Goal: Transaction & Acquisition: Purchase product/service

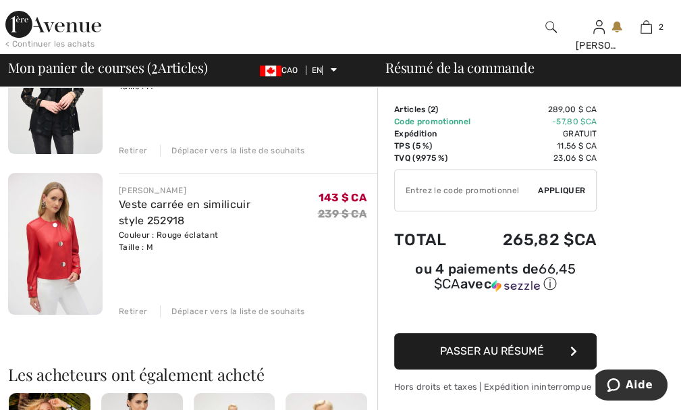
scroll to position [24, 0]
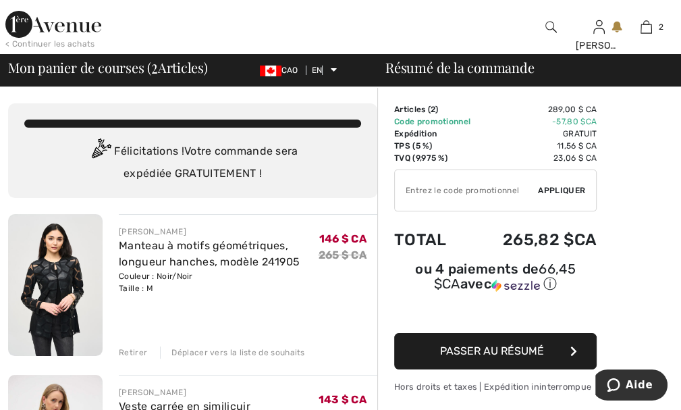
click at [131, 351] on font "Retirer" at bounding box center [133, 352] width 28 height 9
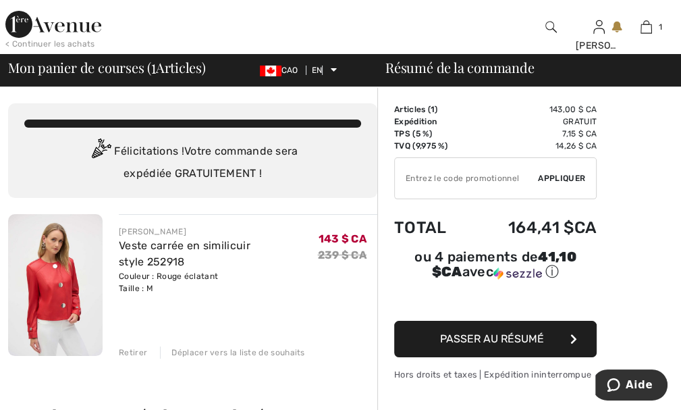
click at [130, 353] on font "Retirer" at bounding box center [133, 352] width 28 height 9
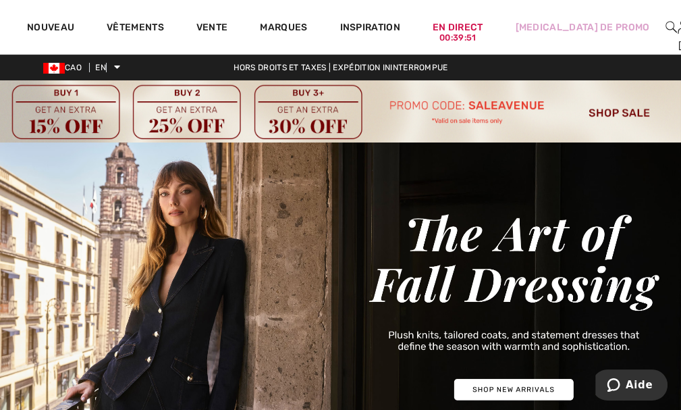
click at [616, 112] on img at bounding box center [340, 111] width 681 height 62
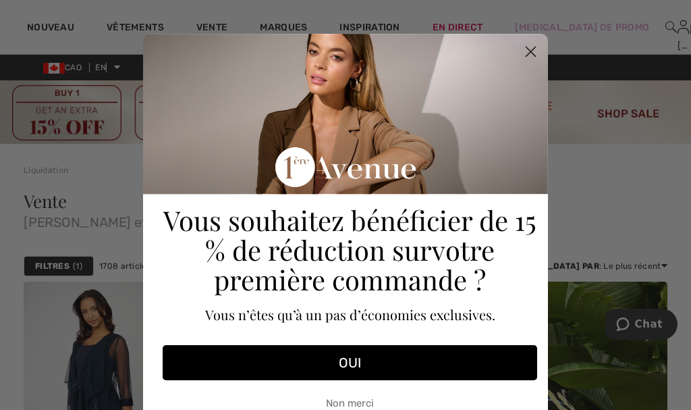
click at [521, 45] on circle "Fermer la boîte de dialogue" at bounding box center [531, 52] width 22 height 22
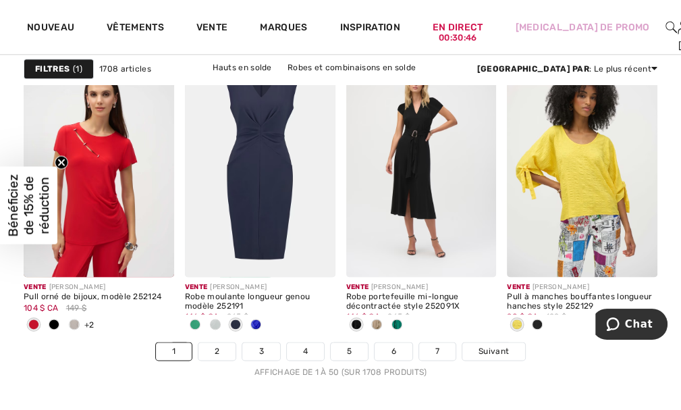
scroll to position [4496, 0]
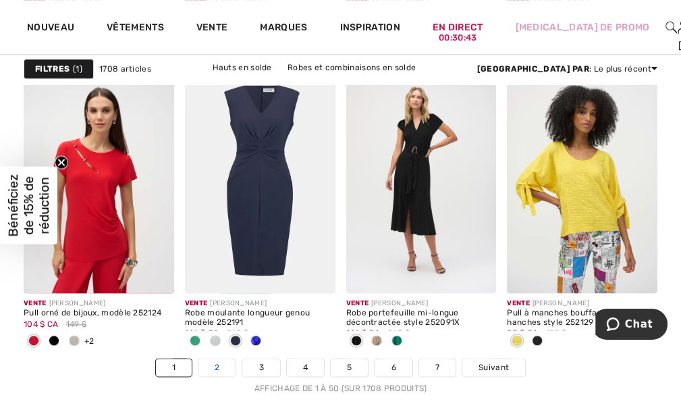
click at [216, 365] on font "2" at bounding box center [217, 367] width 5 height 9
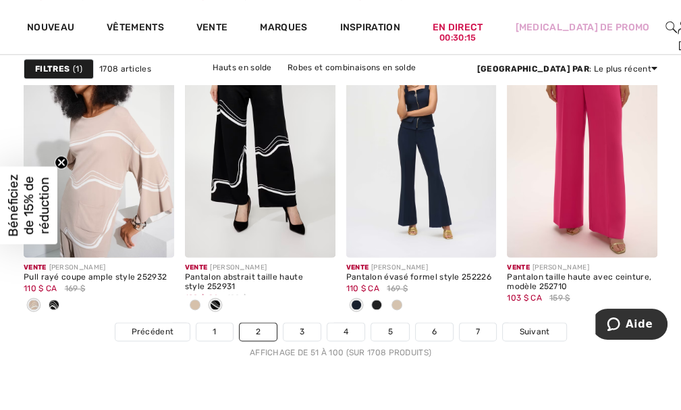
scroll to position [4581, 0]
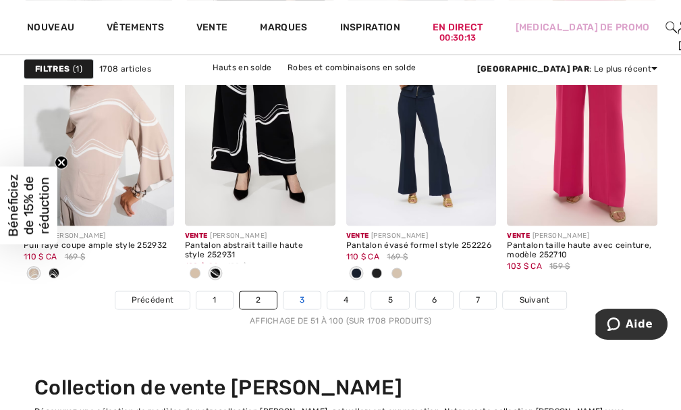
click at [300, 299] on font "3" at bounding box center [302, 299] width 5 height 9
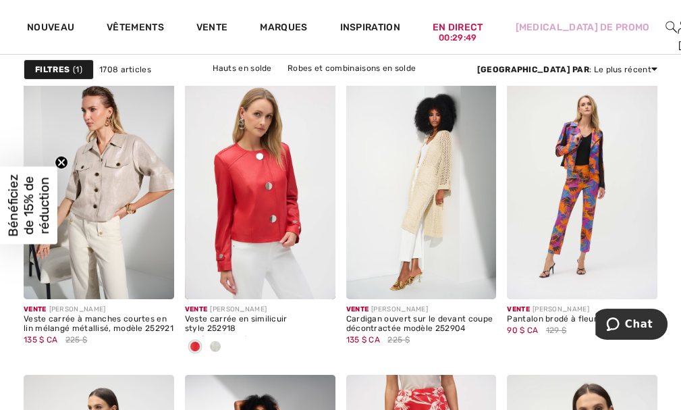
scroll to position [3216, 0]
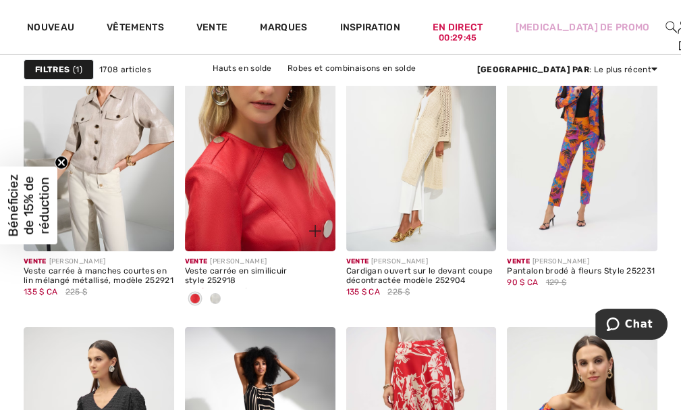
click at [247, 129] on img at bounding box center [260, 139] width 151 height 226
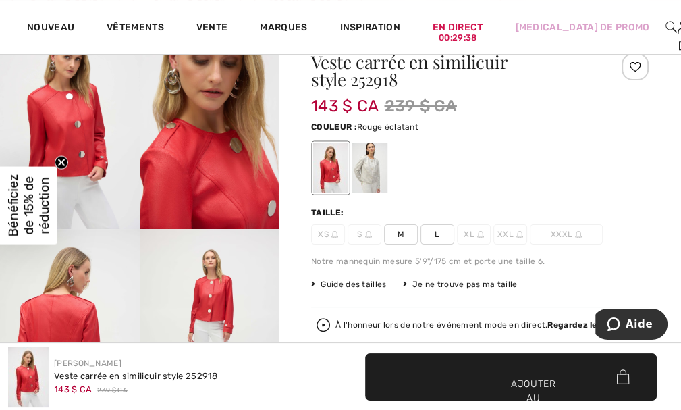
scroll to position [149, 0]
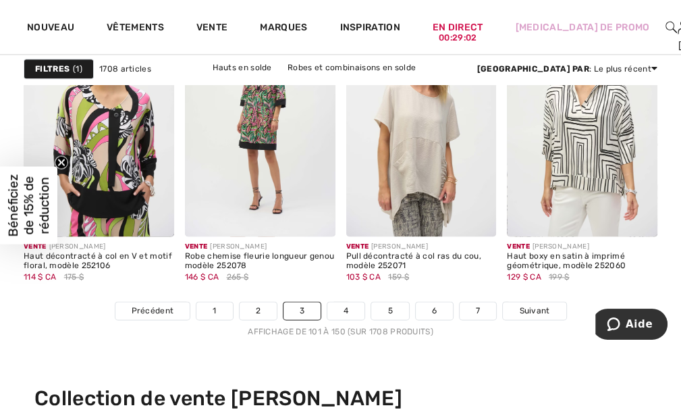
scroll to position [4586, 0]
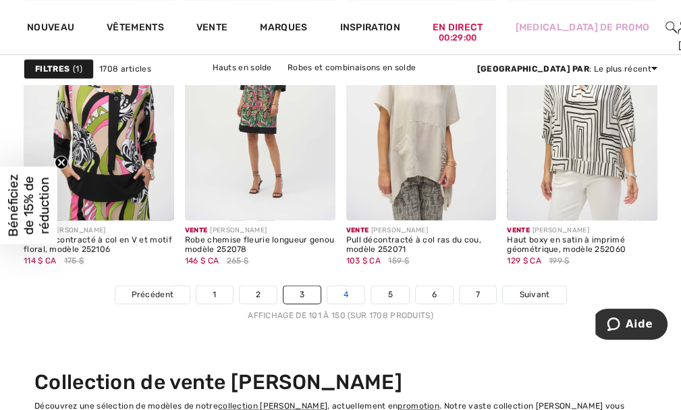
click at [340, 294] on link "4" at bounding box center [345, 295] width 37 height 18
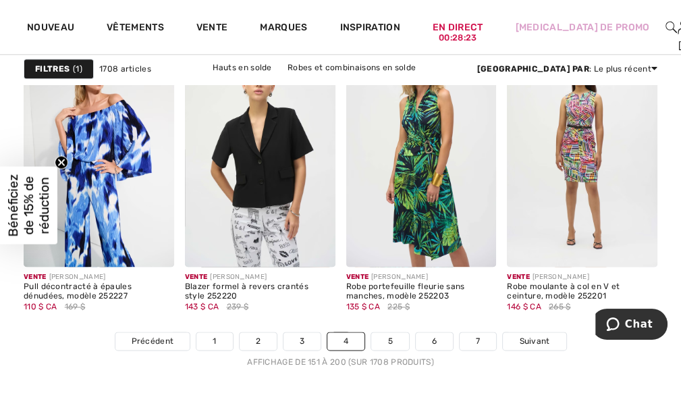
scroll to position [4530, 0]
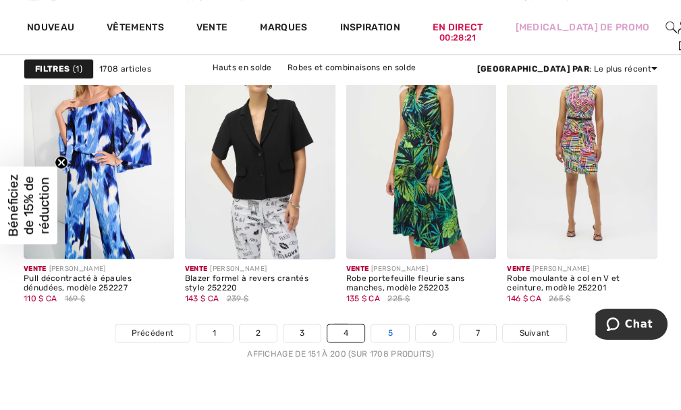
click at [390, 336] on link "5" at bounding box center [389, 333] width 37 height 18
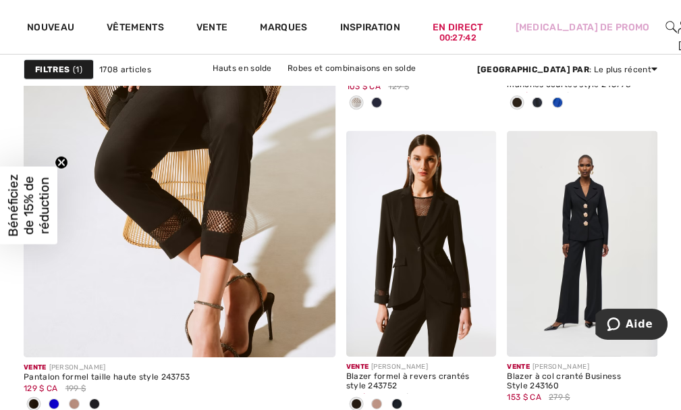
scroll to position [2875, 0]
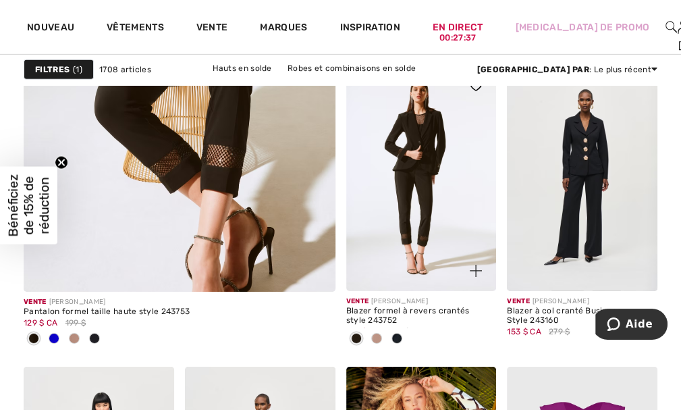
click at [425, 157] on img at bounding box center [421, 178] width 151 height 226
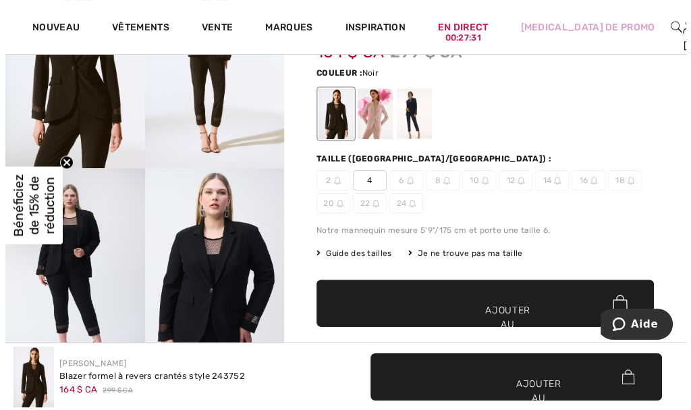
scroll to position [60, 0]
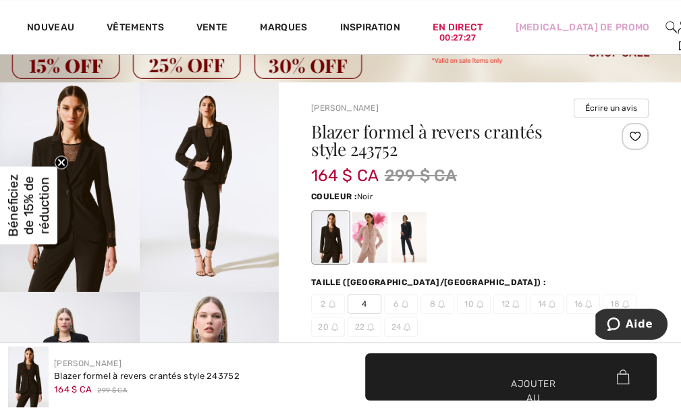
click at [209, 199] on img at bounding box center [210, 186] width 140 height 209
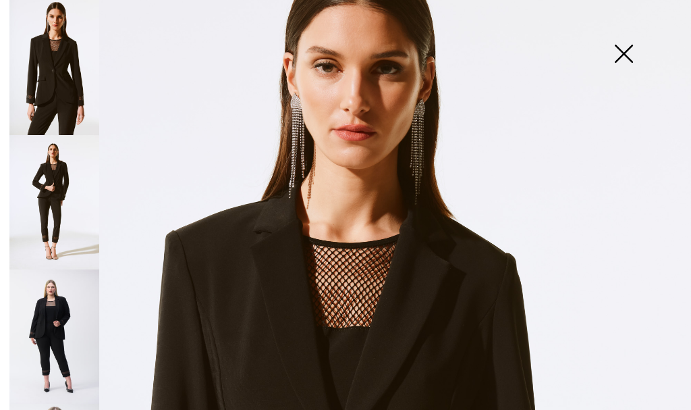
scroll to position [0, 0]
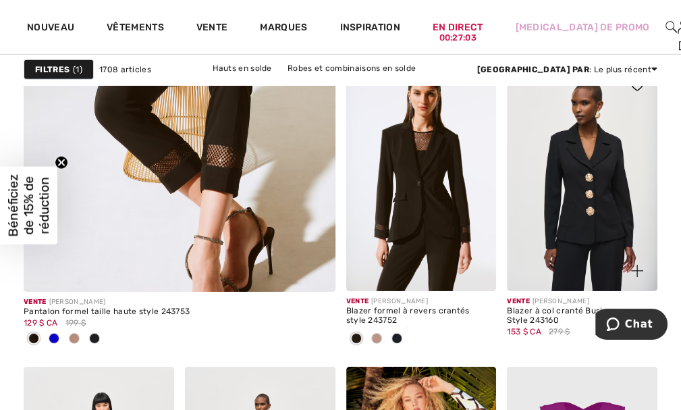
click at [583, 185] on img at bounding box center [582, 178] width 151 height 226
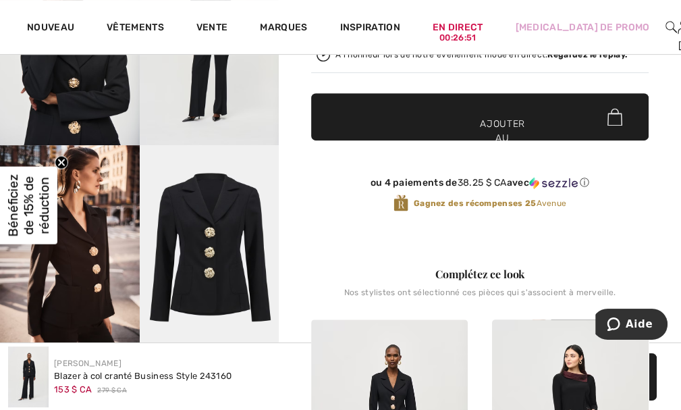
scroll to position [355, 0]
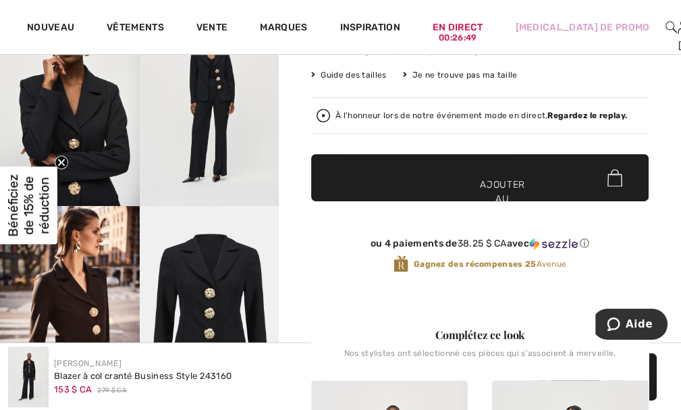
click at [203, 286] on img at bounding box center [210, 310] width 140 height 209
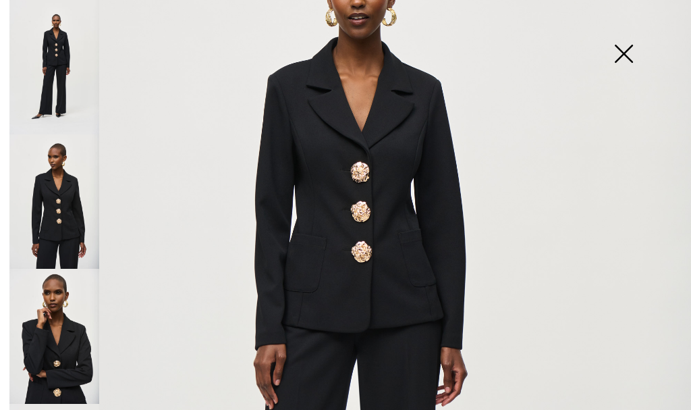
scroll to position [175, 0]
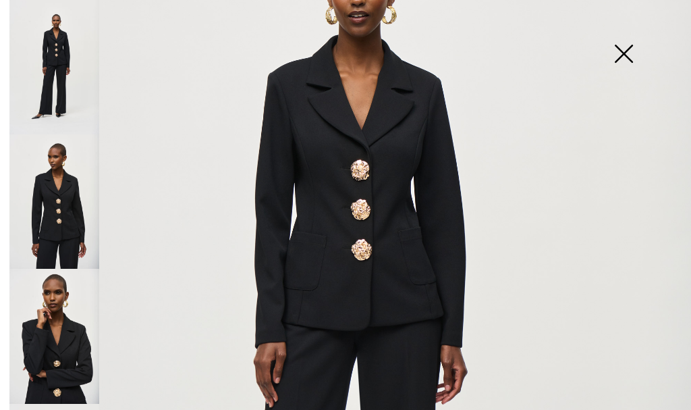
click at [351, 232] on img at bounding box center [345, 343] width 691 height 1036
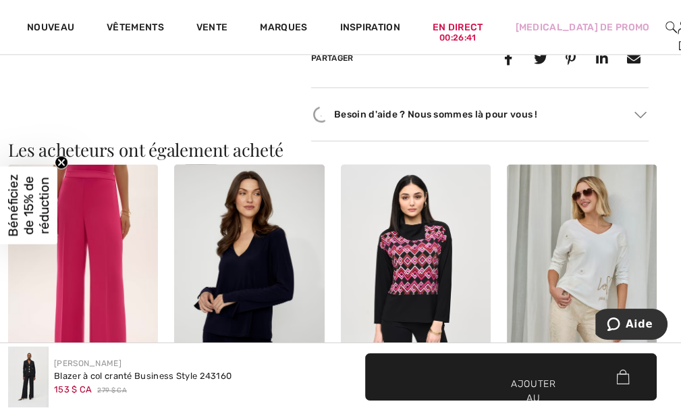
scroll to position [1369, 0]
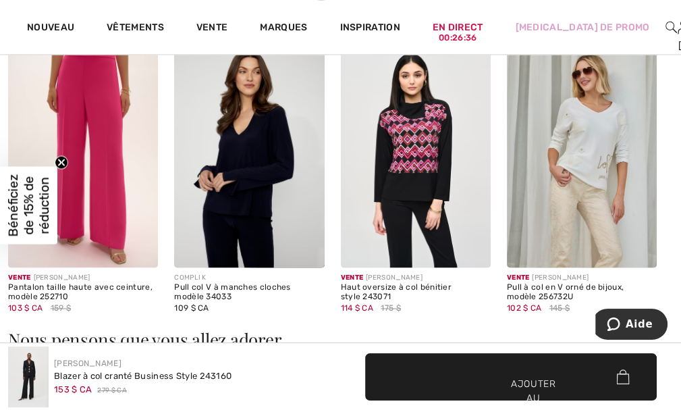
click at [573, 147] on img at bounding box center [582, 155] width 150 height 225
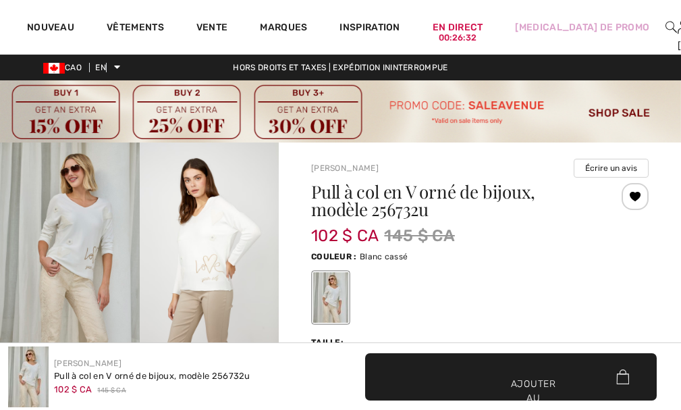
checkbox input "true"
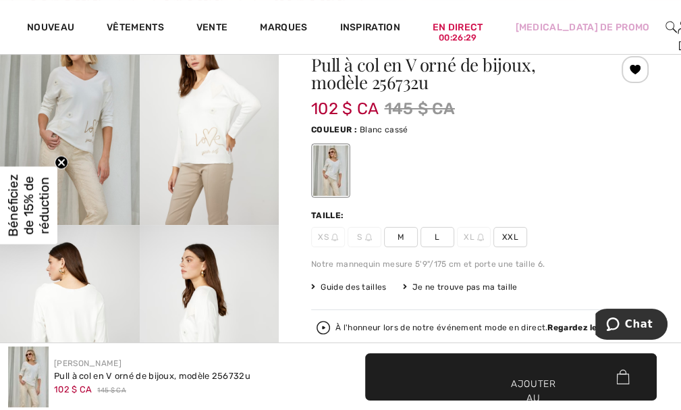
scroll to position [214, 0]
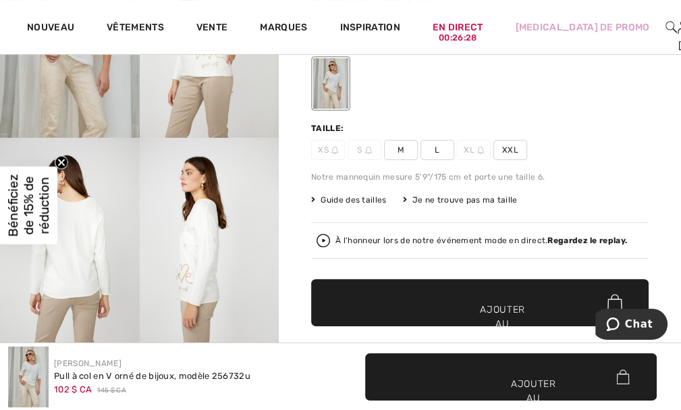
click at [398, 145] on font "M" at bounding box center [401, 149] width 7 height 9
click at [487, 310] on font "Ajouter au panier" at bounding box center [502, 324] width 45 height 43
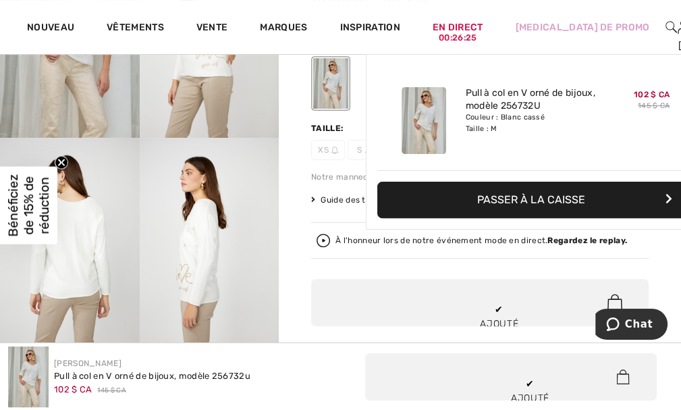
scroll to position [0, 0]
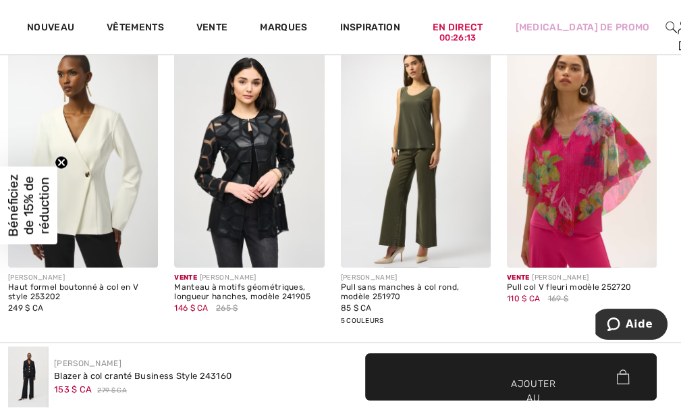
click at [248, 175] on img at bounding box center [249, 155] width 150 height 225
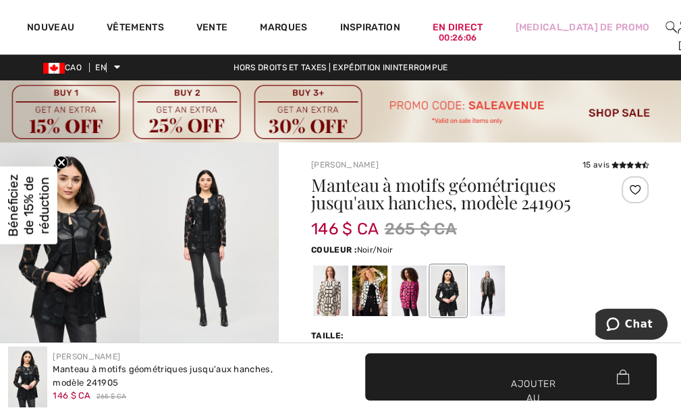
click at [624, 261] on div "Couleur : Noir/Noir" at bounding box center [480, 280] width 338 height 78
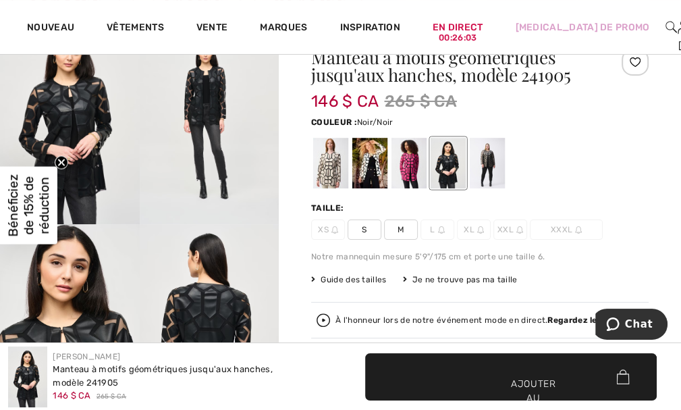
scroll to position [175, 0]
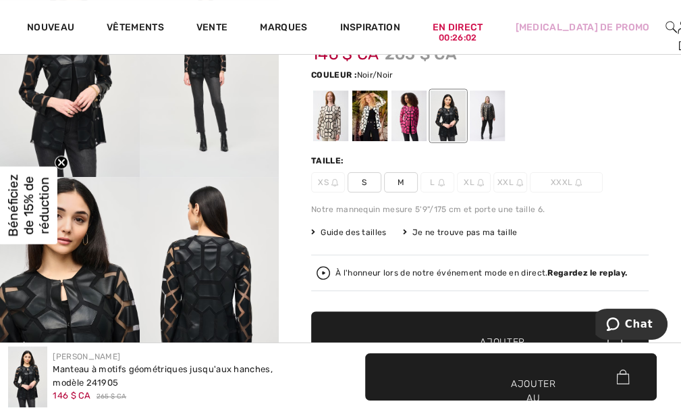
click at [397, 181] on span "M" at bounding box center [401, 182] width 34 height 20
click at [478, 330] on span "✔ Ajouté au panier Ajouter au panier" at bounding box center [480, 334] width 338 height 47
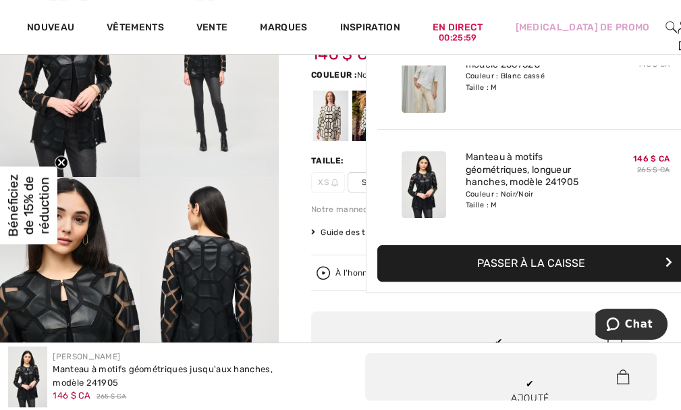
scroll to position [0, 0]
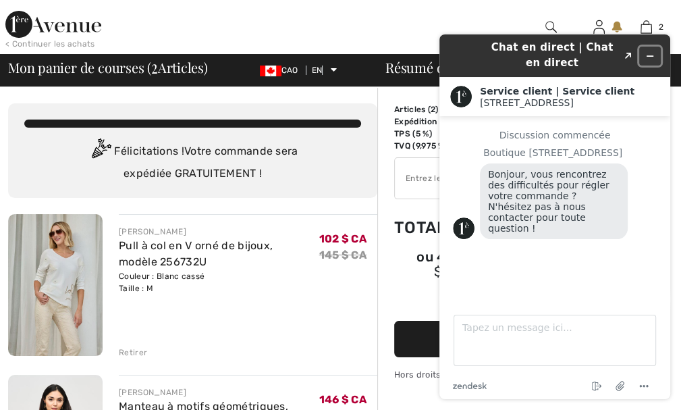
click at [650, 53] on icon "Réduire le widget" at bounding box center [650, 55] width 9 height 9
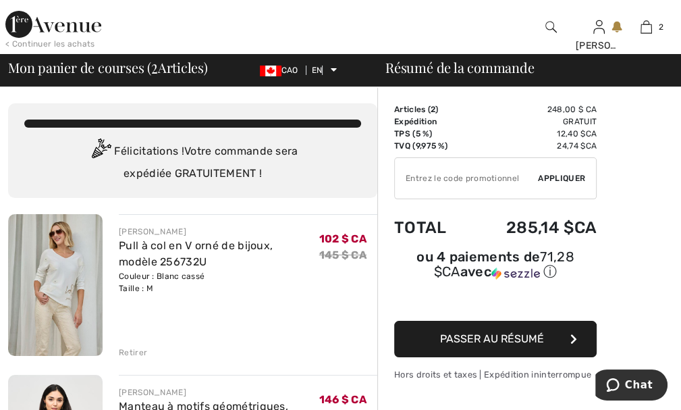
click at [405, 175] on input "TEXT" at bounding box center [466, 178] width 143 height 41
type input "SALEAVENUE"
click at [548, 178] on font "Appliquer" at bounding box center [561, 178] width 47 height 9
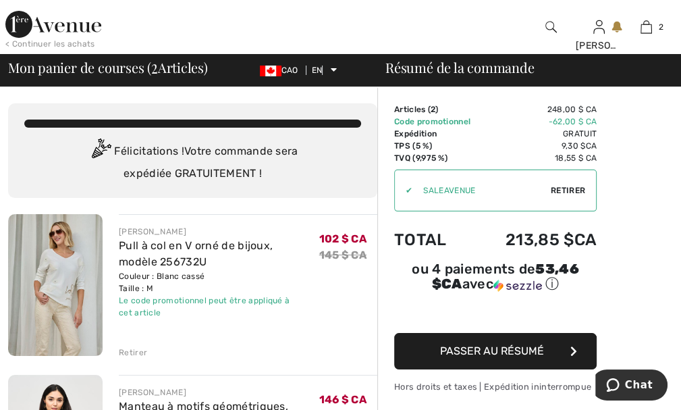
click at [54, 45] on font "< Continuer les achats" at bounding box center [50, 43] width 90 height 9
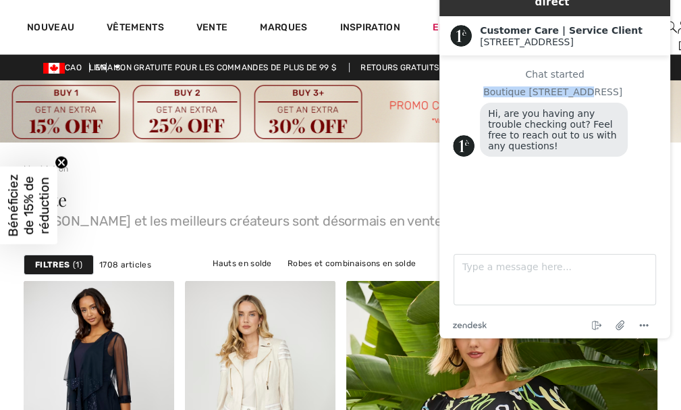
drag, startPoint x: 678, startPoint y: 74, endPoint x: 670, endPoint y: 61, distance: 14.2
click at [670, 61] on div "Live Chat | Chat en direct Created with Sketch. Customer Care | Service Client …" at bounding box center [555, 156] width 253 height 386
click at [317, 169] on div "Liquidation" at bounding box center [341, 158] width 634 height 32
click at [641, 325] on circle "Menu" at bounding box center [641, 325] width 2 height 2
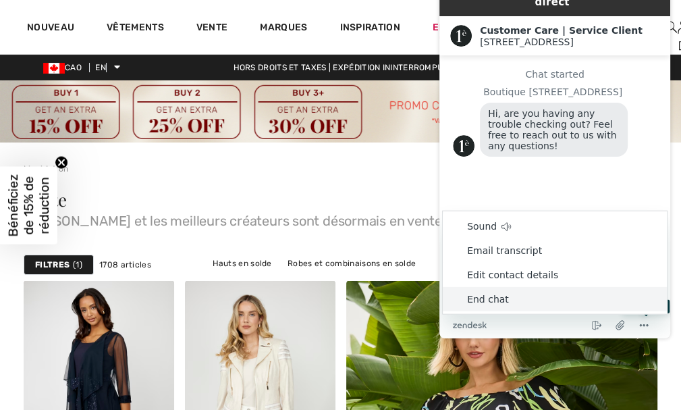
click at [489, 300] on li "End chat" at bounding box center [555, 299] width 224 height 24
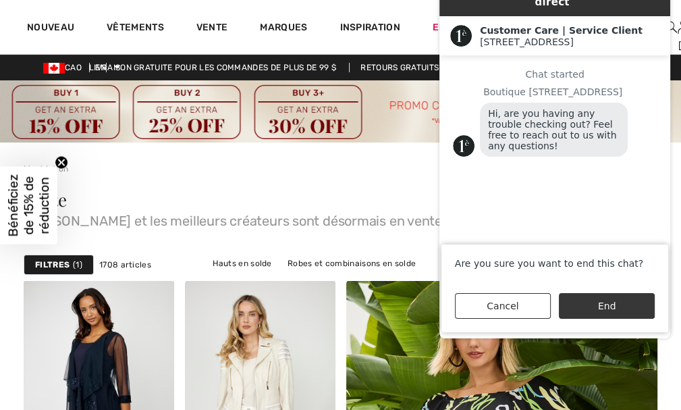
click at [598, 310] on button "End" at bounding box center [607, 306] width 96 height 26
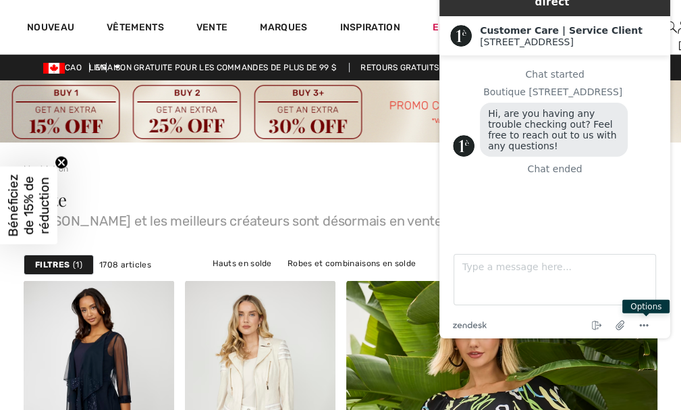
click at [303, 167] on div "Liquidation" at bounding box center [341, 158] width 634 height 32
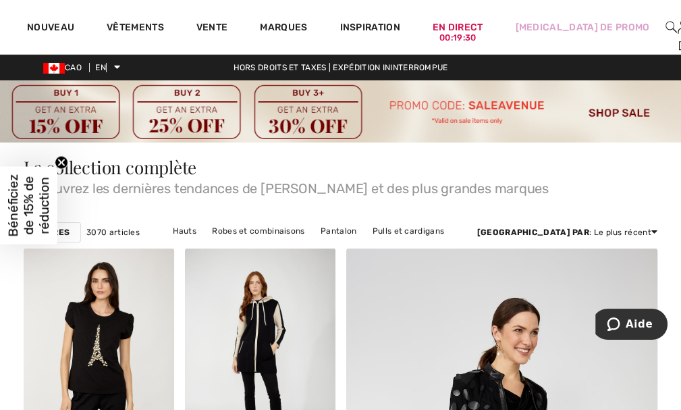
click at [610, 114] on img at bounding box center [340, 111] width 681 height 62
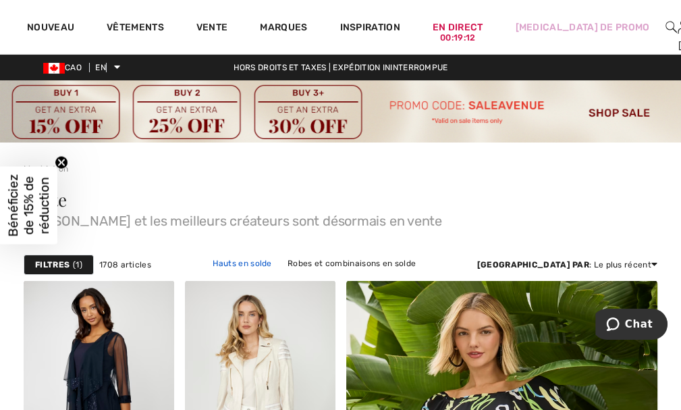
click at [238, 263] on font "Hauts en solde" at bounding box center [242, 263] width 59 height 9
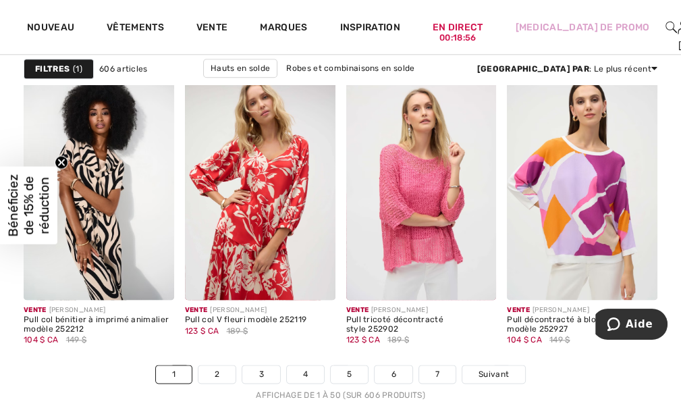
scroll to position [4517, 0]
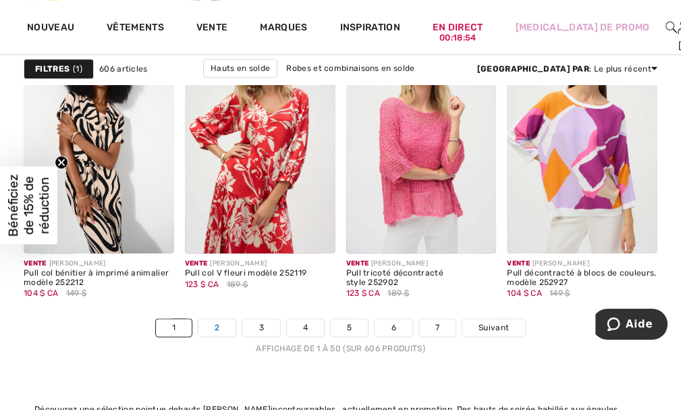
click at [212, 325] on link "2" at bounding box center [217, 328] width 37 height 18
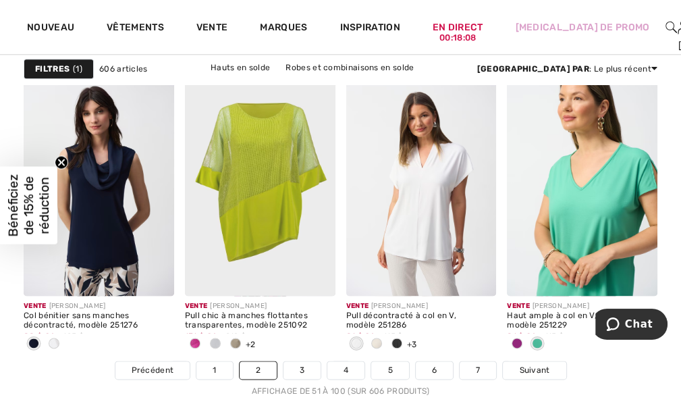
scroll to position [4546, 0]
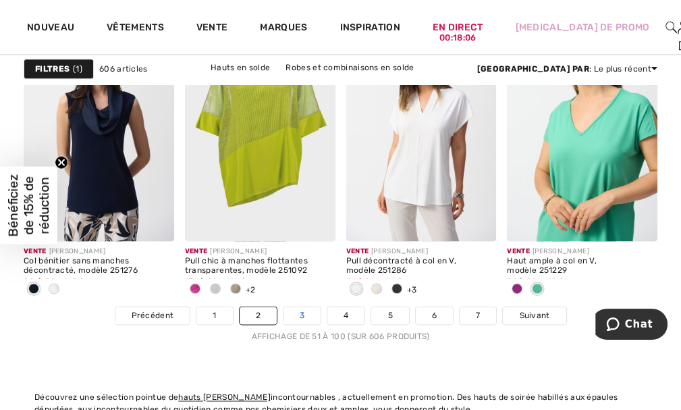
click at [300, 315] on font "3" at bounding box center [302, 315] width 5 height 9
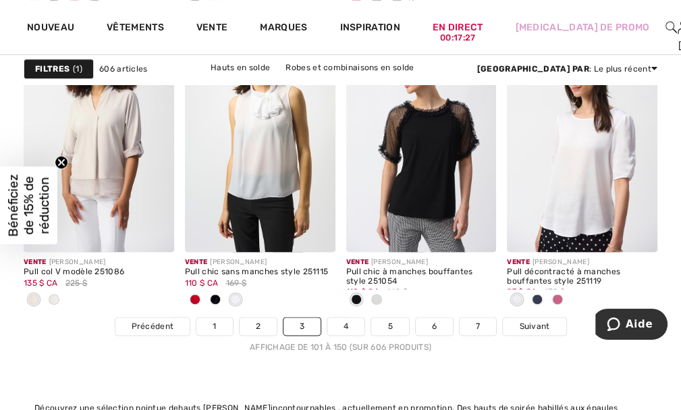
scroll to position [4556, 0]
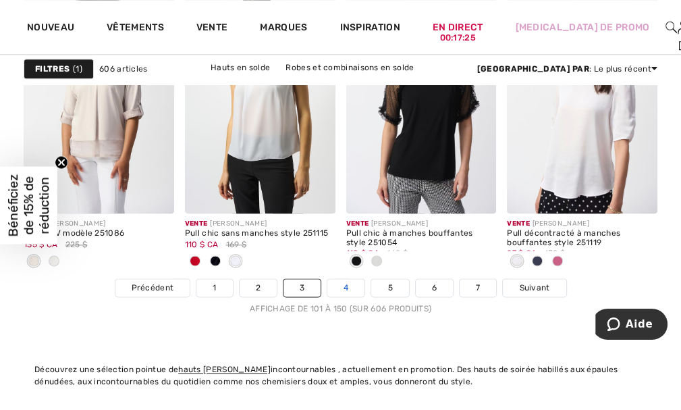
click at [345, 286] on font "4" at bounding box center [346, 287] width 5 height 9
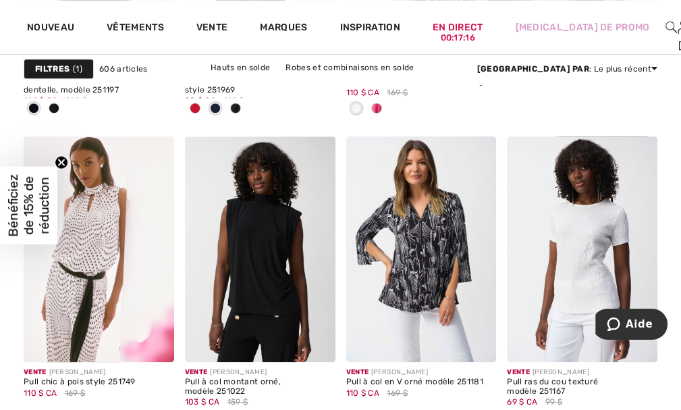
scroll to position [791, 0]
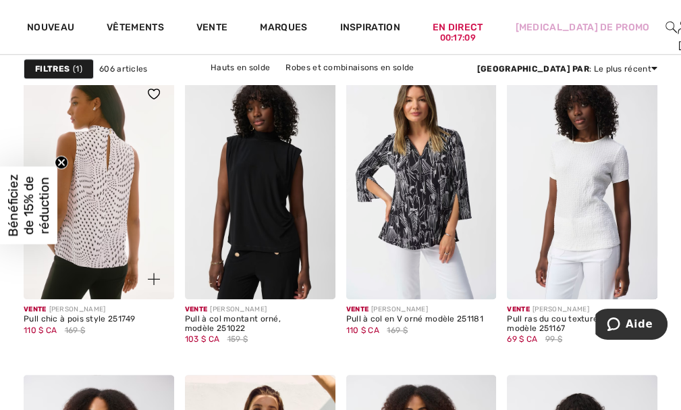
click at [92, 172] on img at bounding box center [99, 187] width 151 height 226
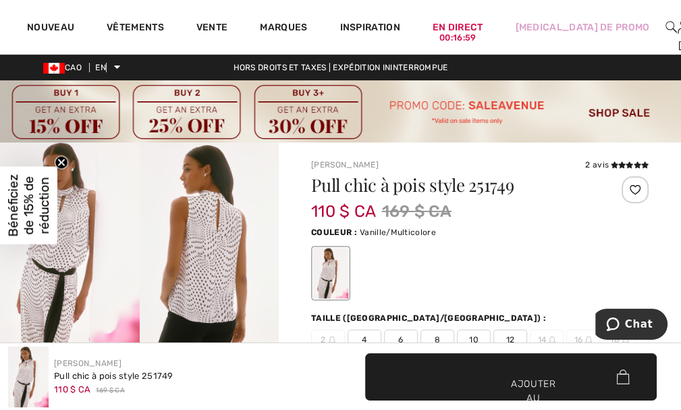
click at [440, 338] on span "8" at bounding box center [438, 340] width 34 height 20
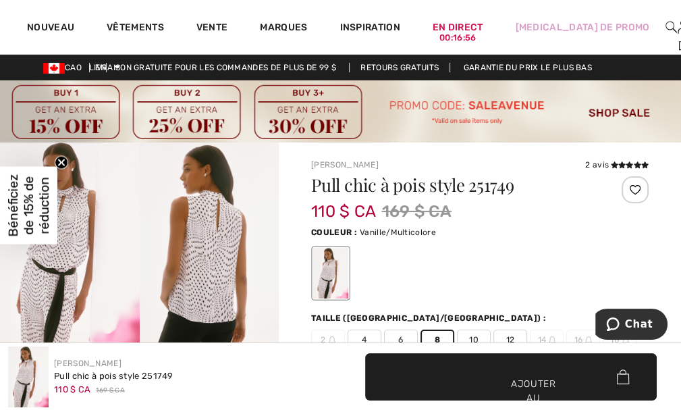
click at [519, 385] on font "Ajouter au panier" at bounding box center [533, 398] width 45 height 43
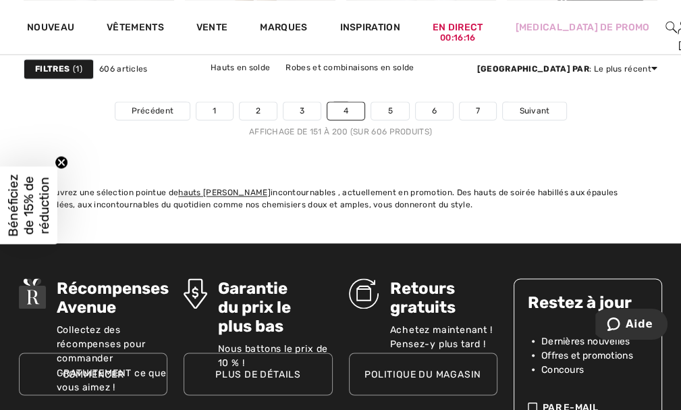
scroll to position [4726, 0]
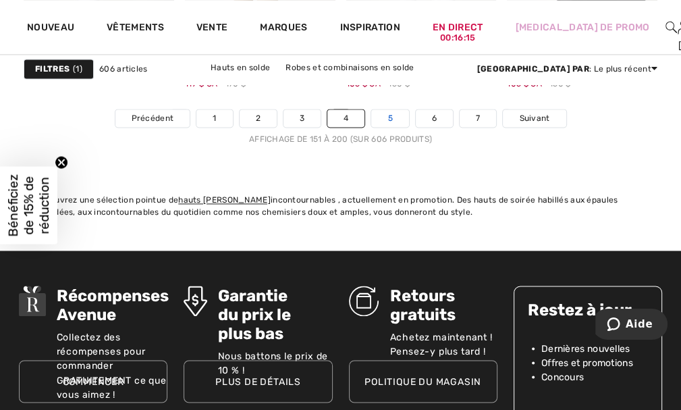
click at [382, 117] on link "5" at bounding box center [389, 118] width 37 height 18
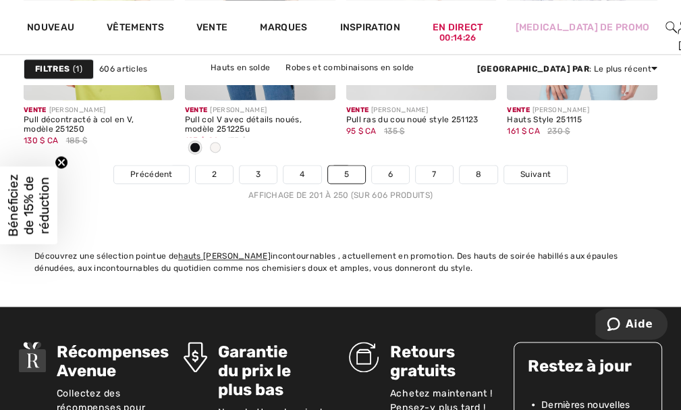
scroll to position [4710, 0]
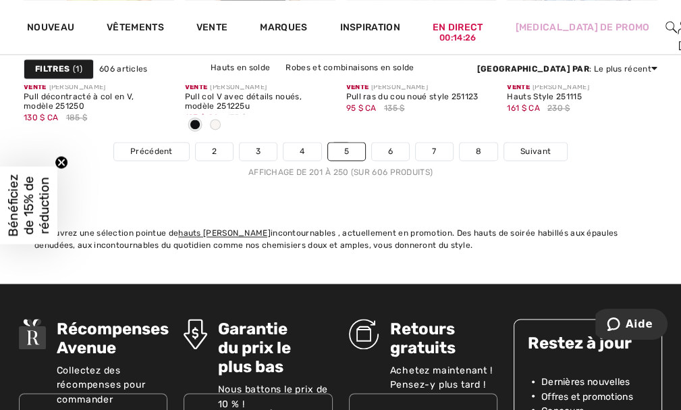
drag, startPoint x: 683, startPoint y: 289, endPoint x: 34, endPoint y: 16, distance: 704.2
click at [392, 148] on font "6" at bounding box center [390, 151] width 5 height 9
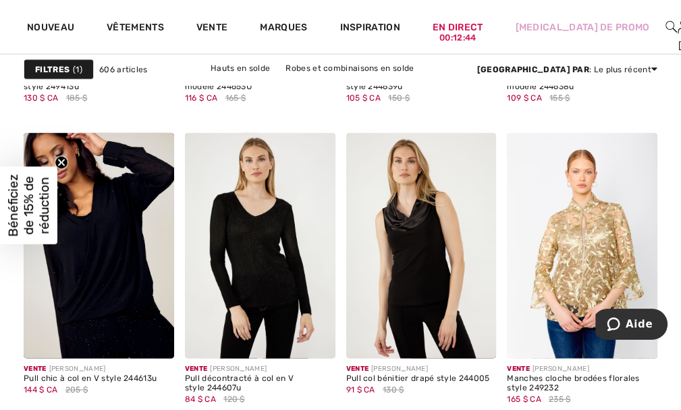
scroll to position [2075, 0]
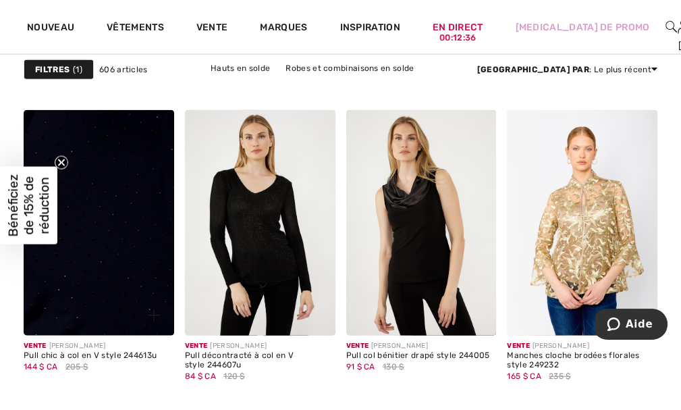
click at [114, 276] on img at bounding box center [99, 223] width 151 height 226
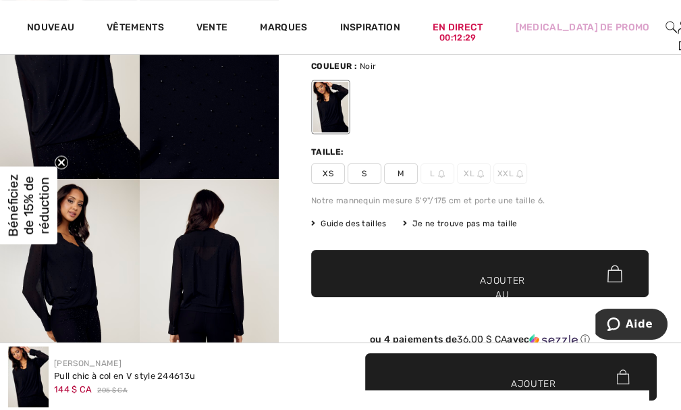
scroll to position [270, 0]
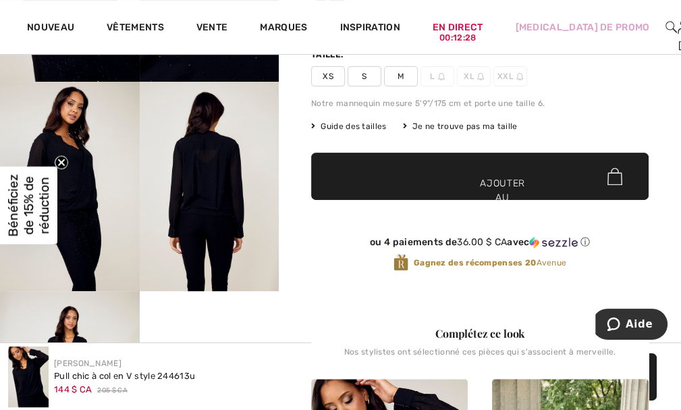
click at [70, 178] on img at bounding box center [70, 186] width 140 height 209
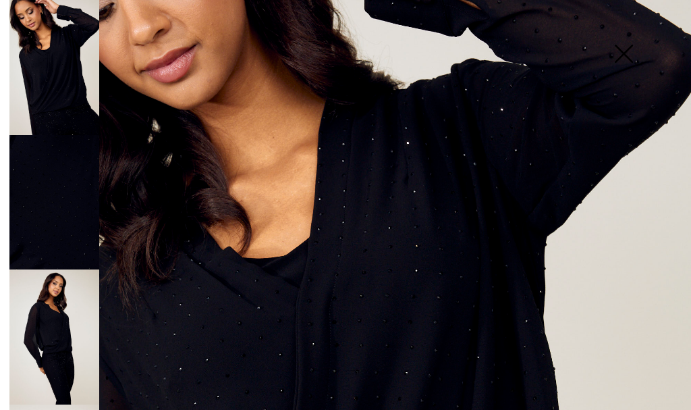
scroll to position [0, 0]
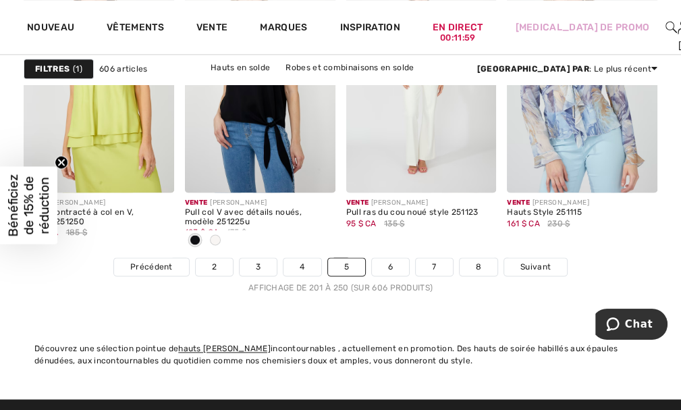
scroll to position [4538, 0]
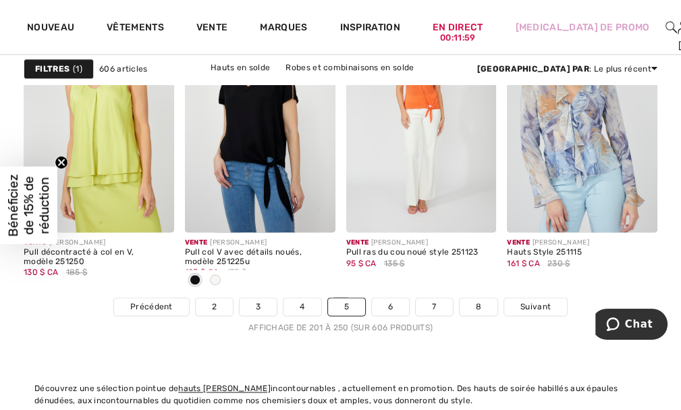
drag, startPoint x: 686, startPoint y: 350, endPoint x: 53, endPoint y: 32, distance: 708.7
click at [388, 302] on font "6" at bounding box center [390, 306] width 5 height 9
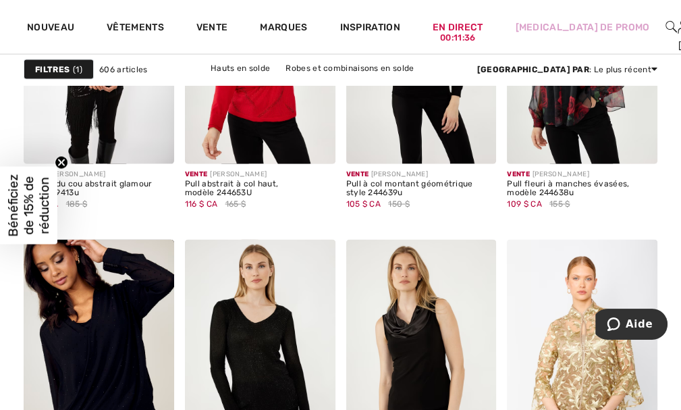
scroll to position [2135, 0]
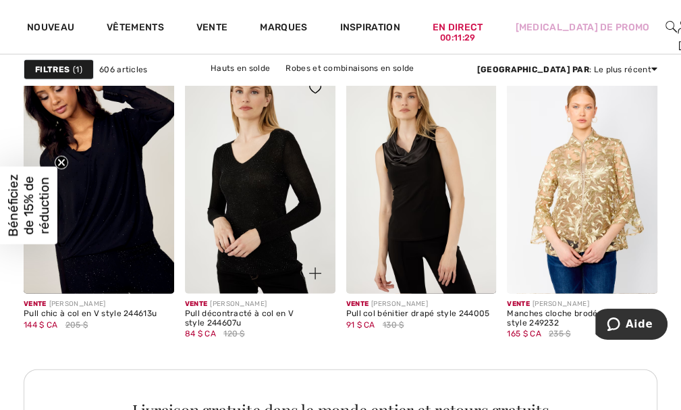
click at [251, 204] on img at bounding box center [260, 181] width 151 height 226
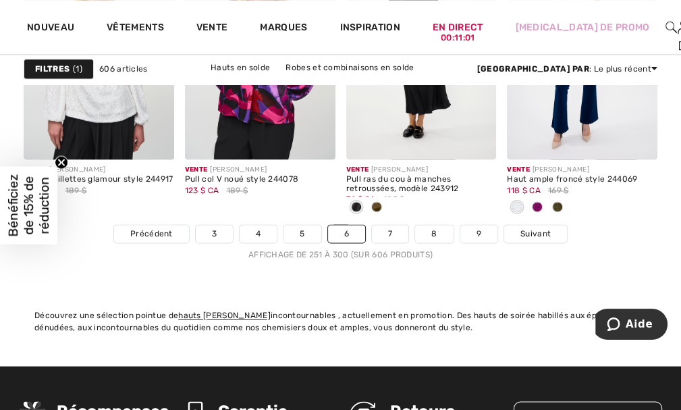
scroll to position [4657, 0]
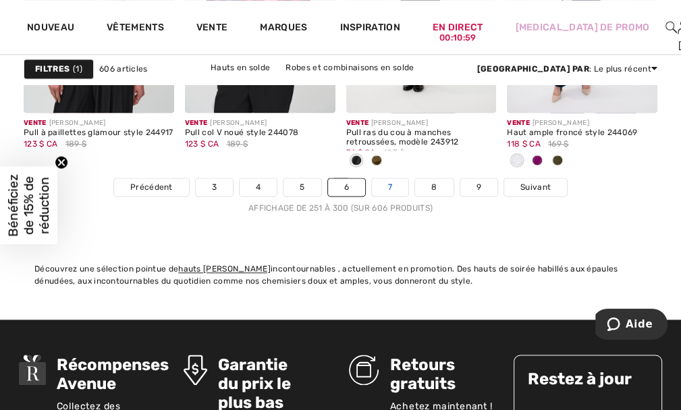
click at [388, 188] on font "7" at bounding box center [390, 186] width 4 height 9
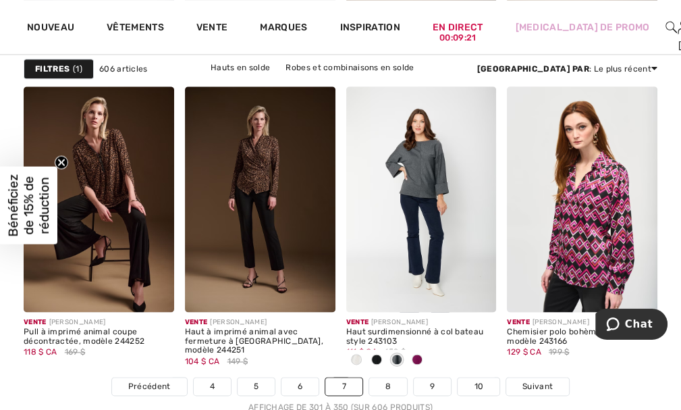
scroll to position [4500, 0]
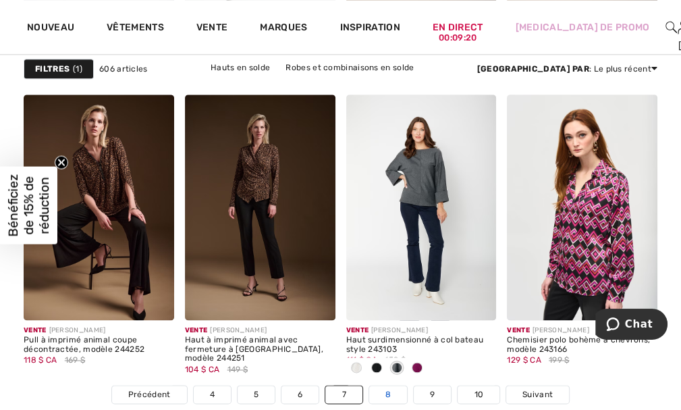
click at [386, 390] on font "8" at bounding box center [388, 394] width 5 height 9
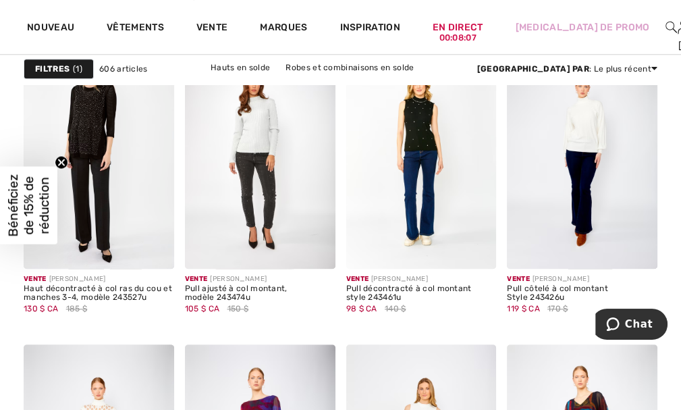
scroll to position [4153, 0]
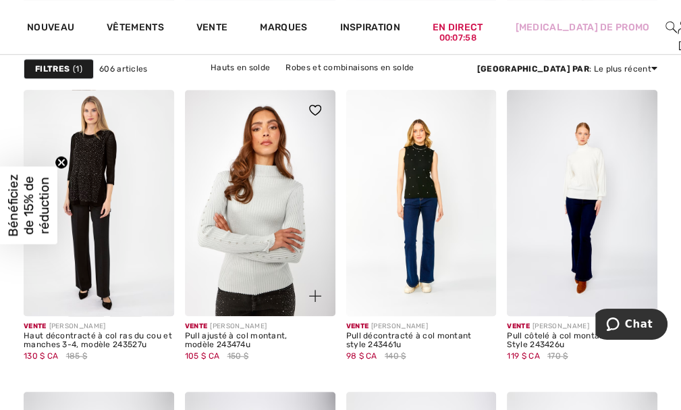
click at [246, 210] on img at bounding box center [260, 203] width 151 height 226
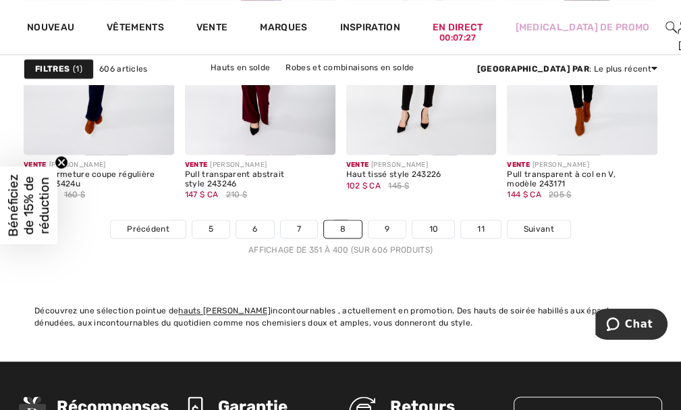
scroll to position [4560, 0]
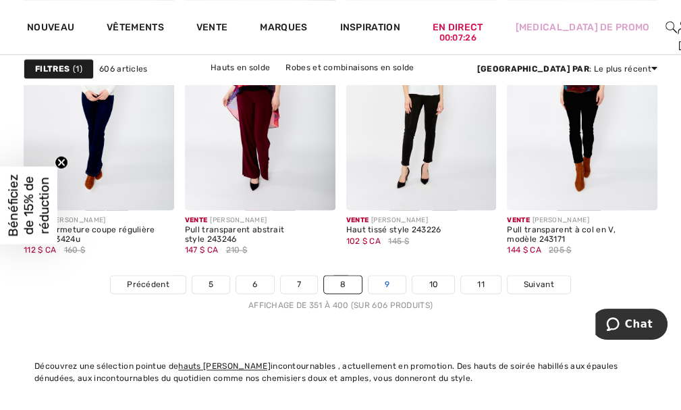
click at [383, 280] on link "9" at bounding box center [387, 284] width 37 height 18
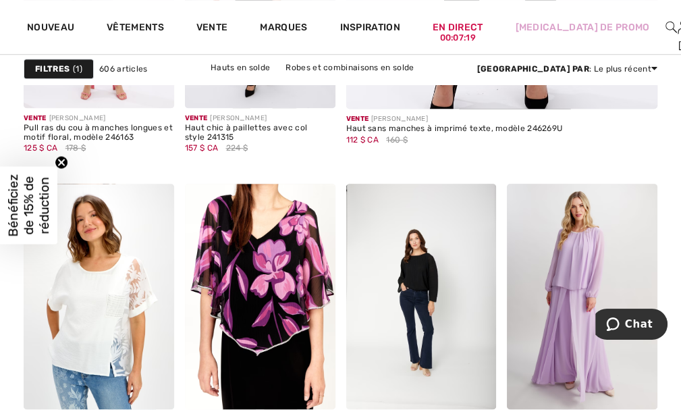
scroll to position [743, 0]
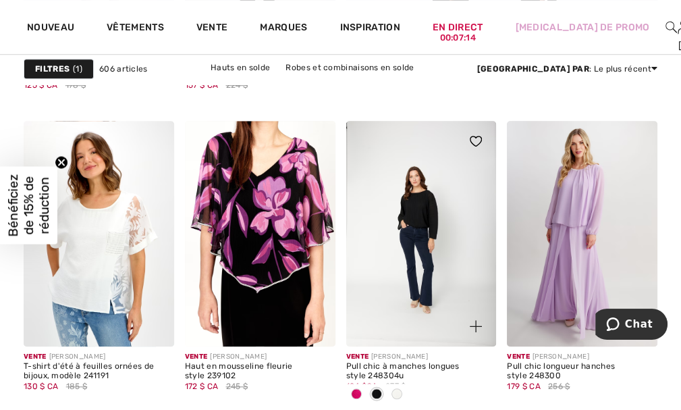
click at [353, 396] on span at bounding box center [356, 393] width 11 height 11
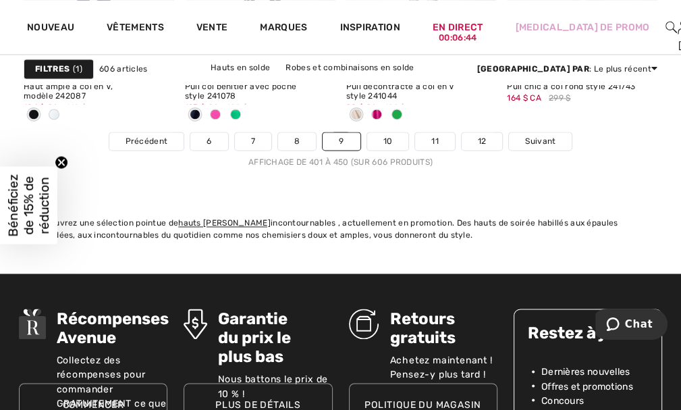
scroll to position [4705, 0]
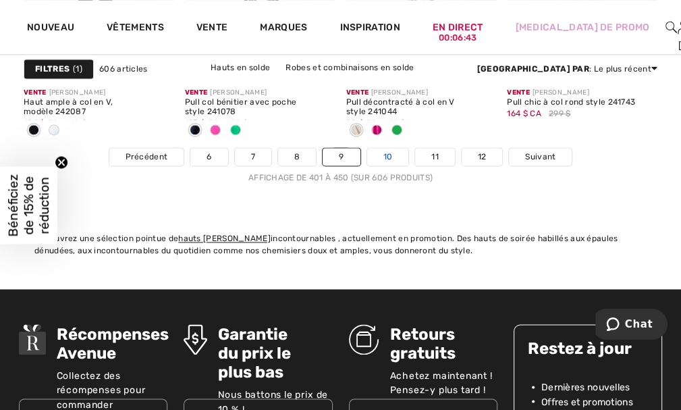
click at [385, 154] on font "10" at bounding box center [388, 156] width 9 height 9
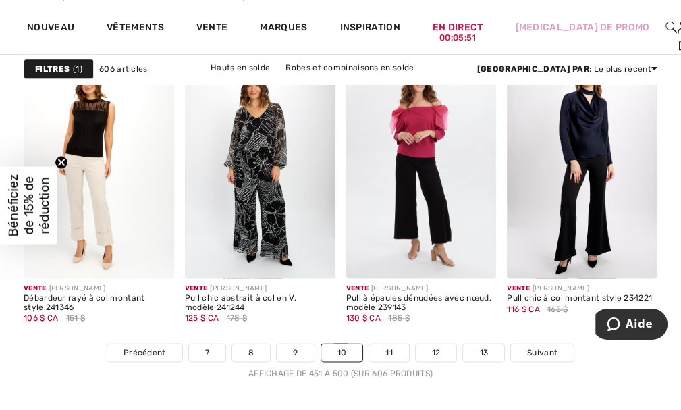
scroll to position [4484, 0]
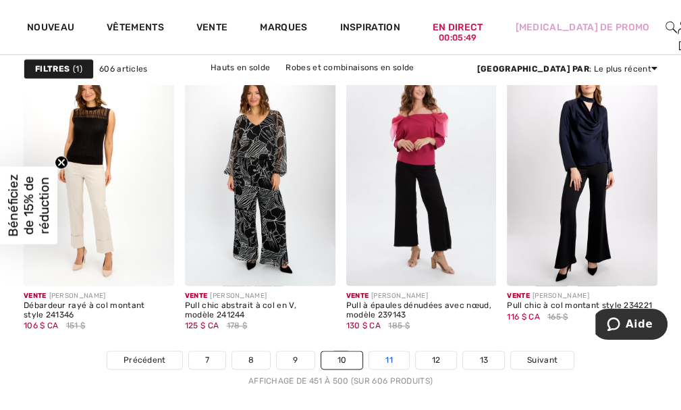
click at [381, 359] on link "11" at bounding box center [389, 360] width 40 height 18
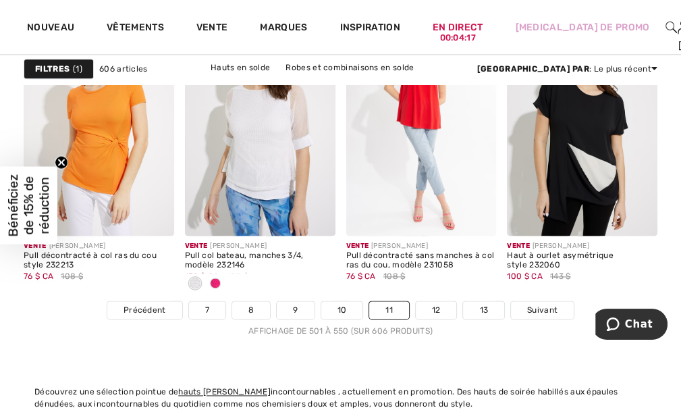
scroll to position [4570, 0]
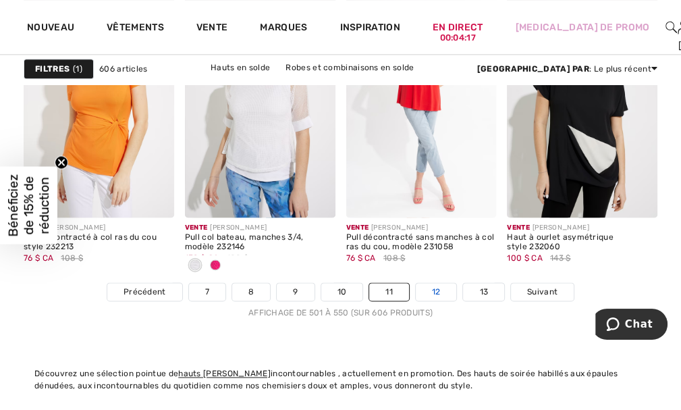
click at [435, 287] on font "12" at bounding box center [436, 291] width 9 height 9
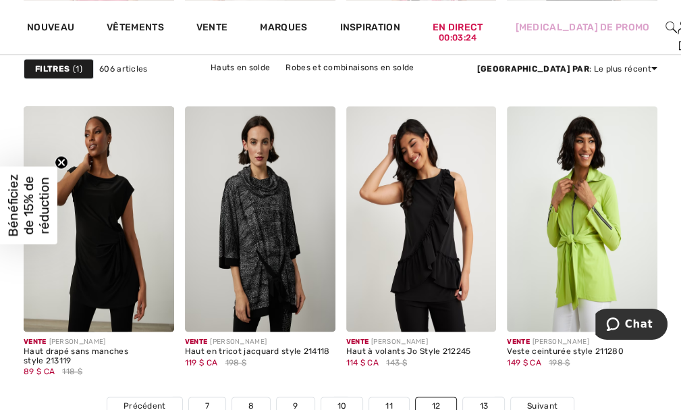
scroll to position [4465, 0]
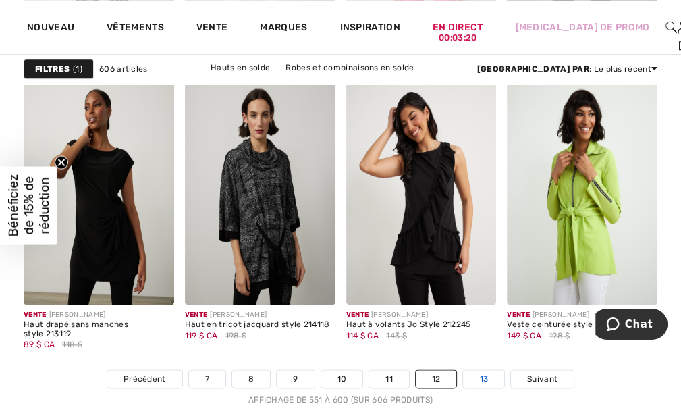
click at [481, 374] on font "13" at bounding box center [483, 378] width 9 height 9
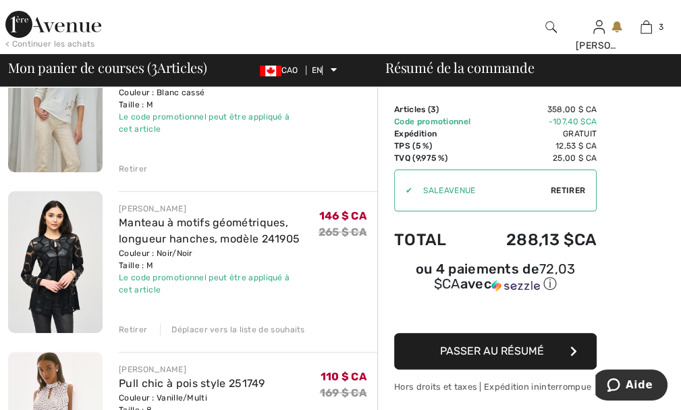
scroll to position [178, 0]
